Goal: Navigation & Orientation: Find specific page/section

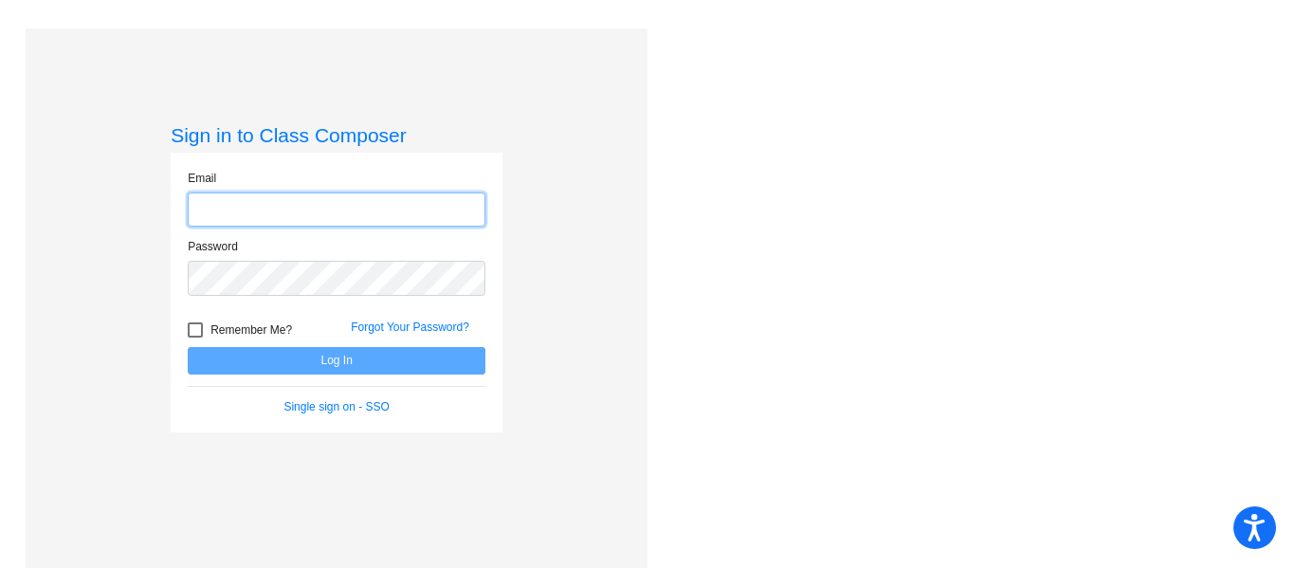
type input "[EMAIL_ADDRESS][DOMAIN_NAME]"
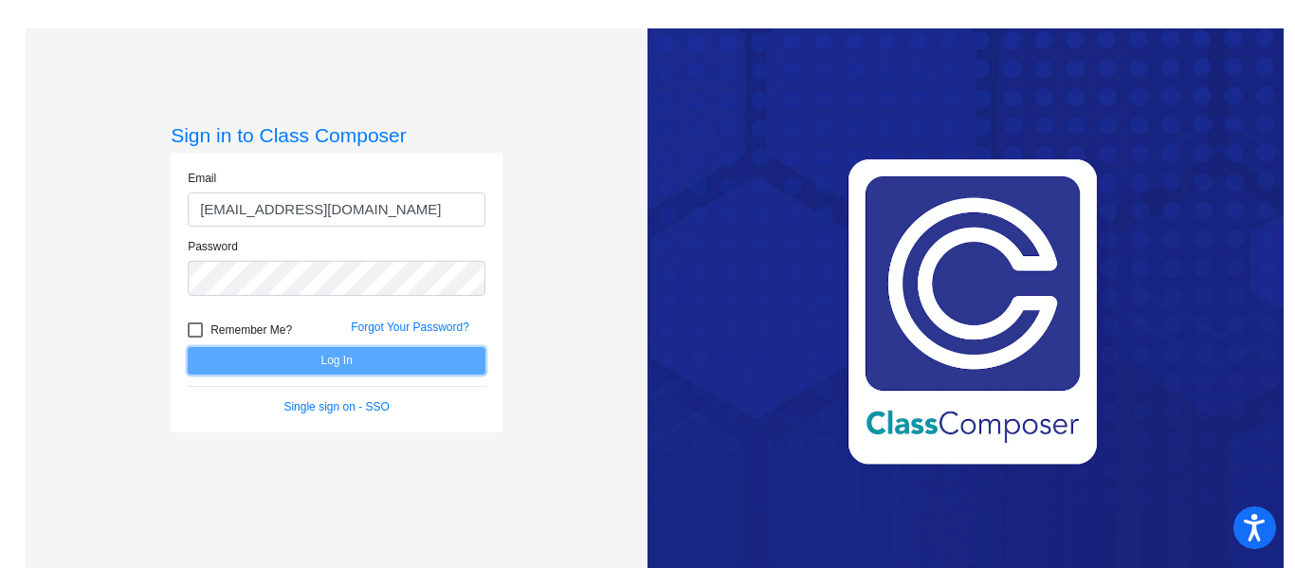
click at [338, 370] on button "Log In" at bounding box center [337, 360] width 298 height 27
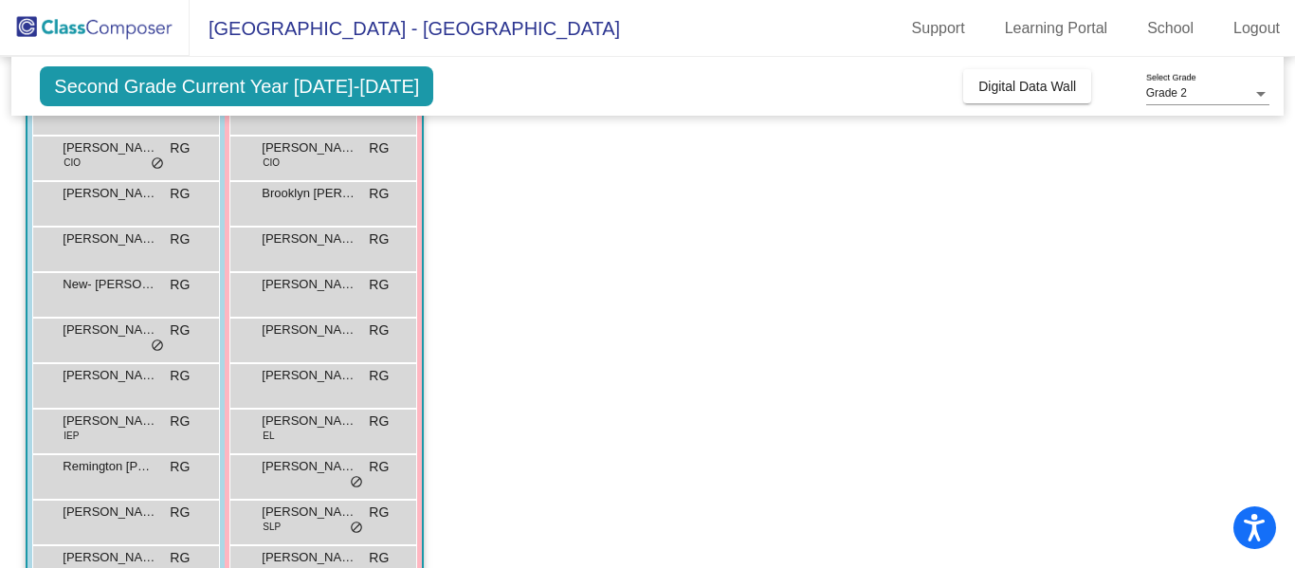
scroll to position [312, 0]
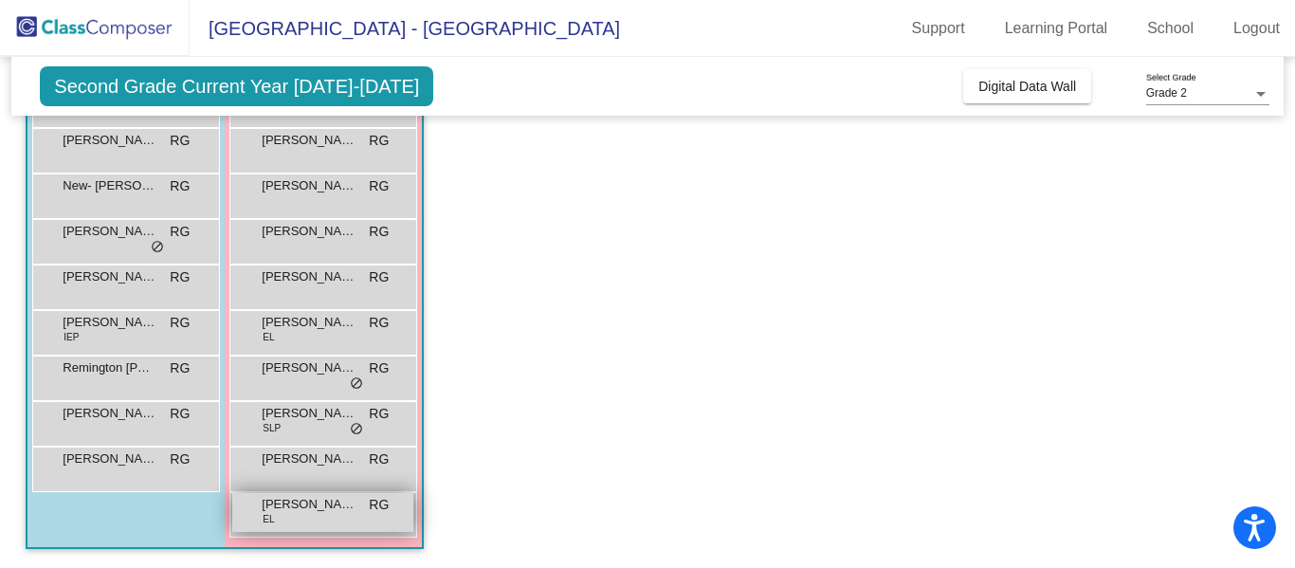
click at [309, 515] on div "[PERSON_NAME] EL RG lock do_not_disturb_alt" at bounding box center [322, 512] width 181 height 39
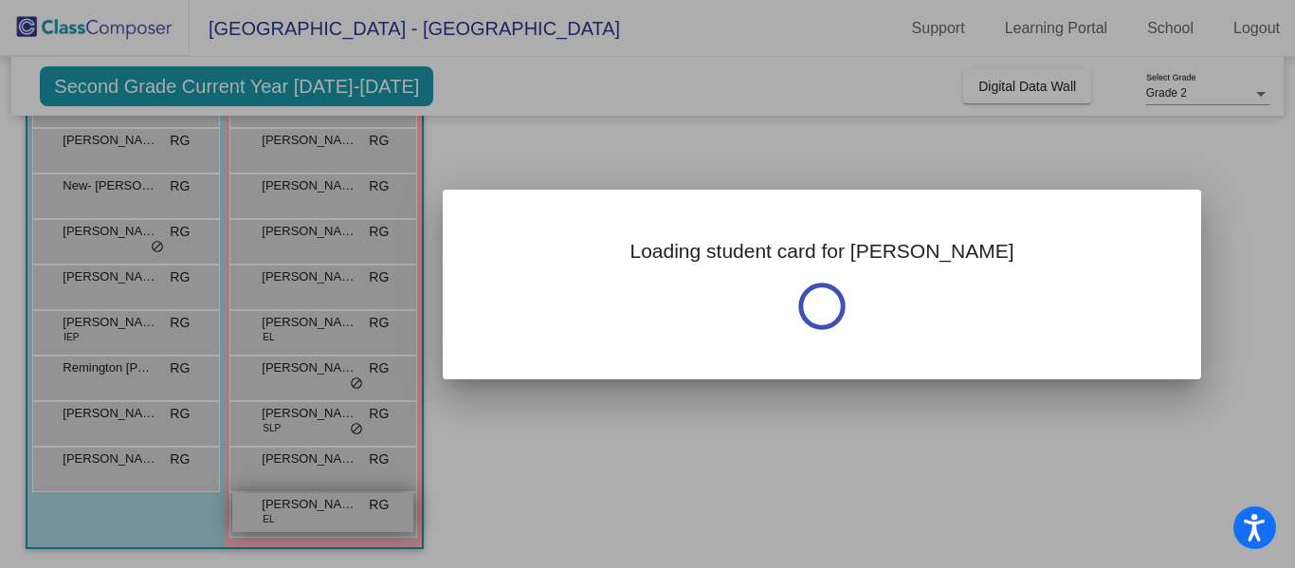
click at [309, 515] on div at bounding box center [647, 284] width 1295 height 568
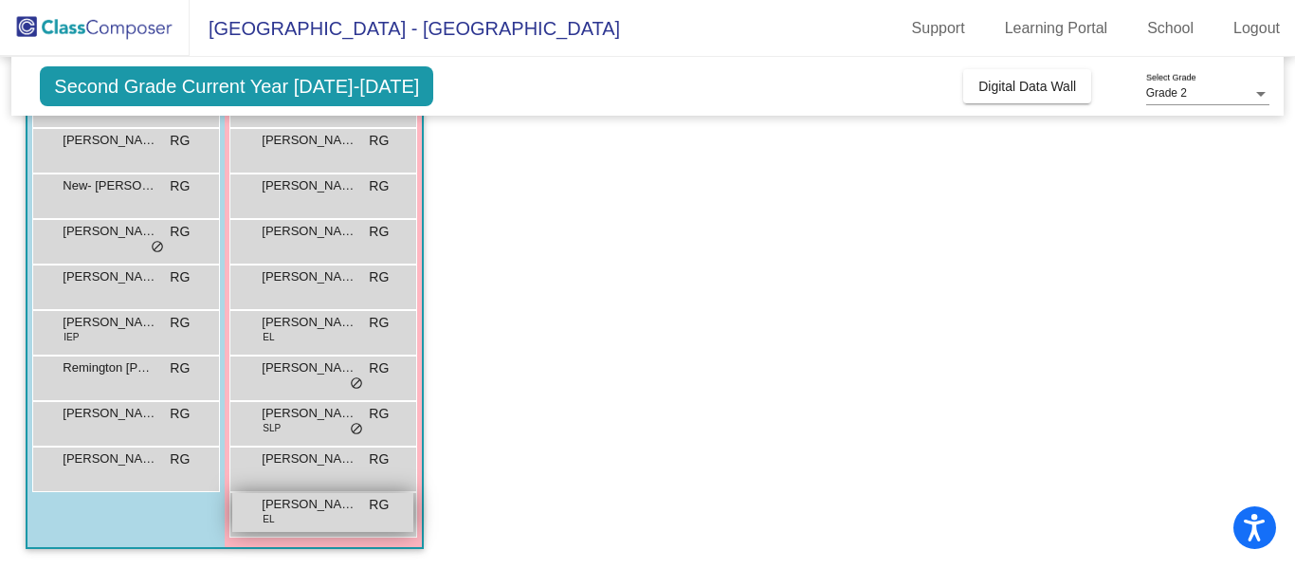
click at [307, 519] on div "[PERSON_NAME] EL RG lock do_not_disturb_alt" at bounding box center [322, 512] width 181 height 39
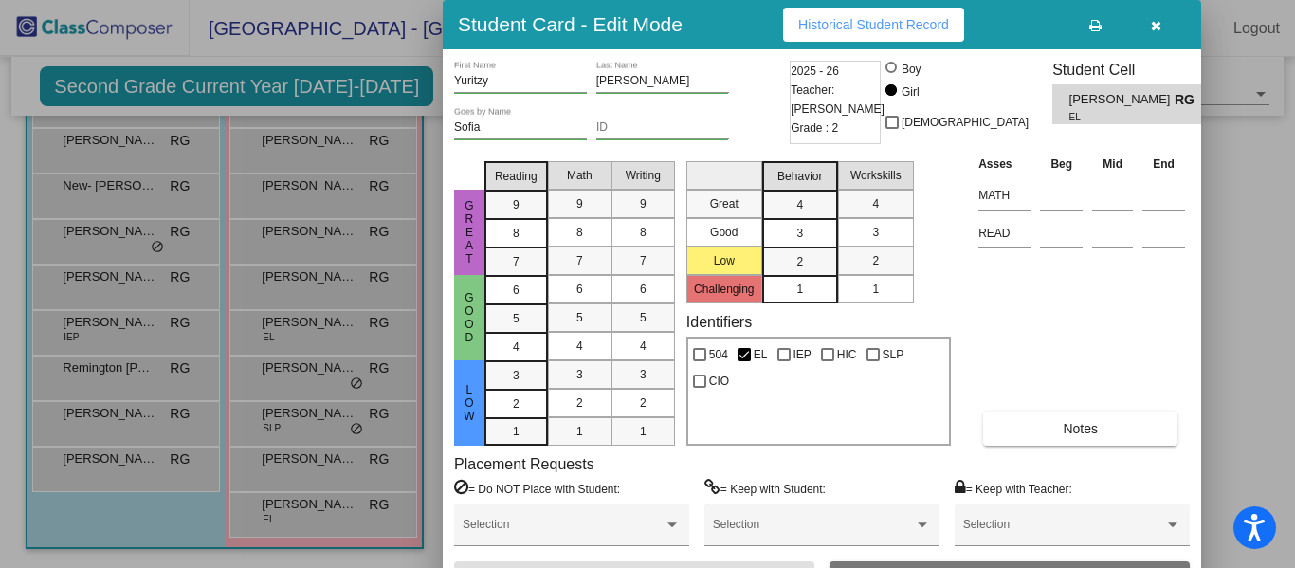
click at [1152, 27] on icon "button" at bounding box center [1156, 25] width 10 height 13
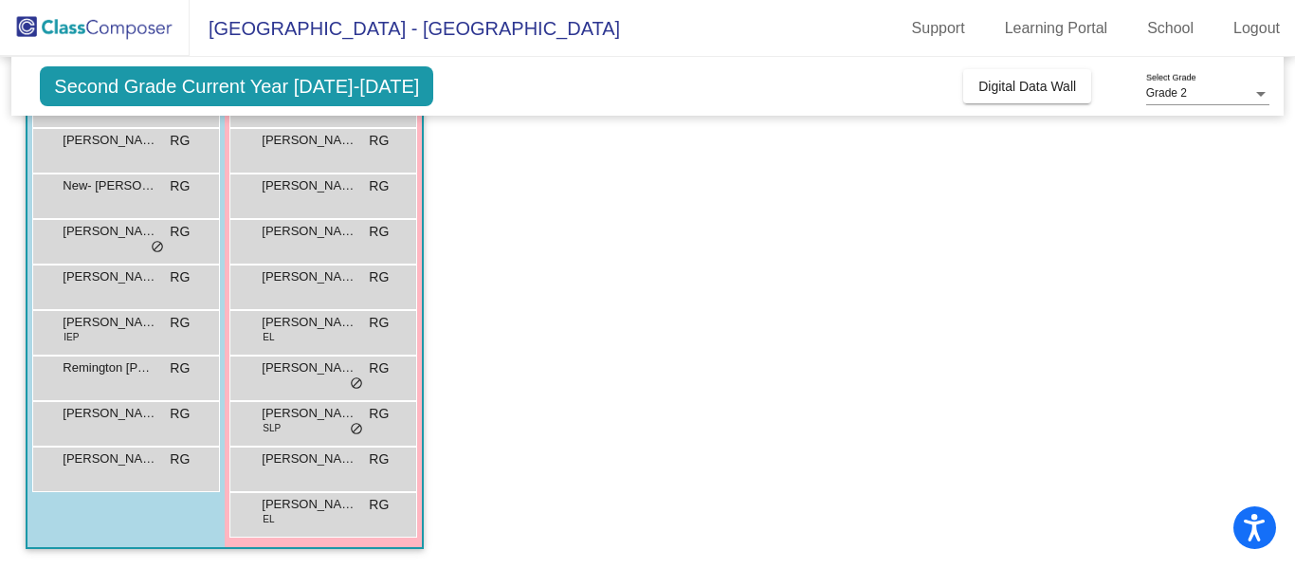
scroll to position [0, 0]
